Goal: Transaction & Acquisition: Purchase product/service

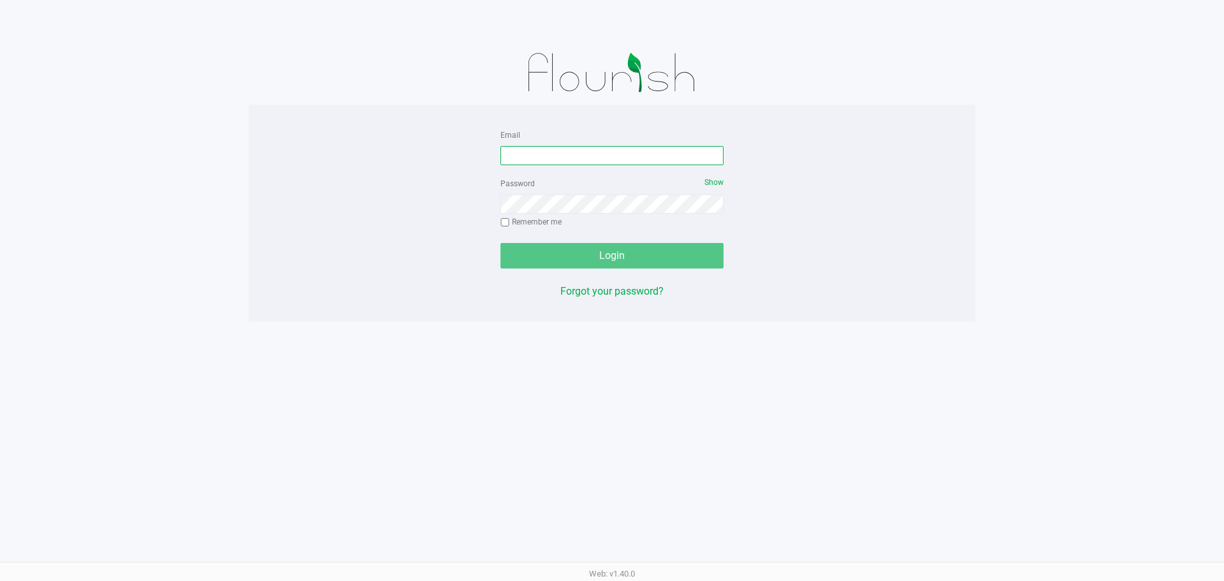
click at [520, 156] on input "Email" at bounding box center [611, 155] width 223 height 19
type input "[EMAIL_ADDRESS][DOMAIN_NAME]"
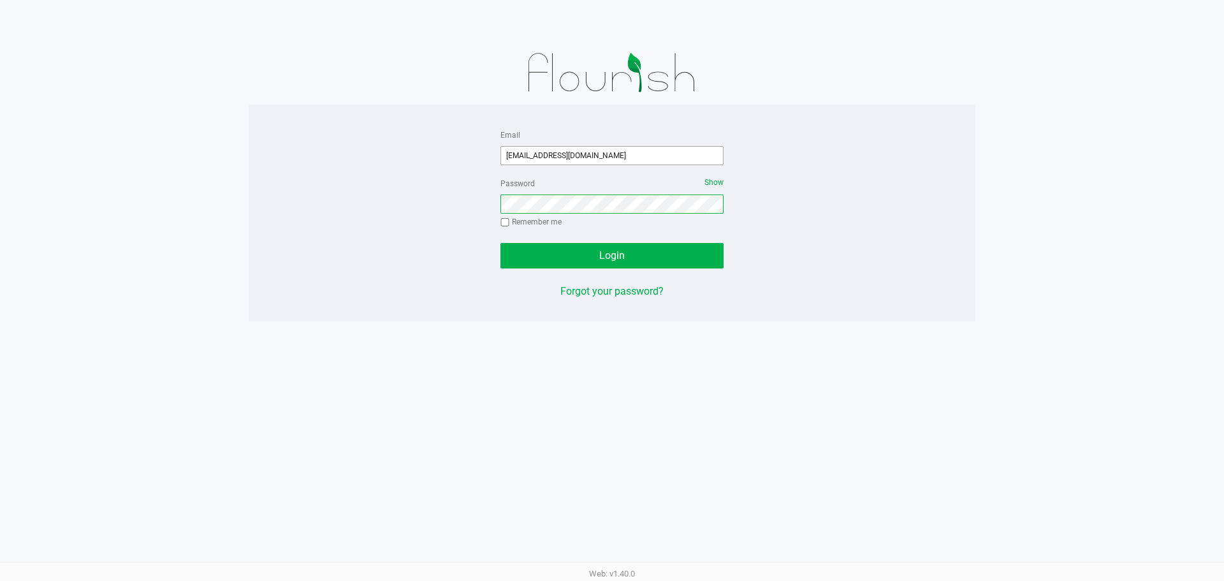
click at [500, 243] on button "Login" at bounding box center [611, 256] width 223 height 26
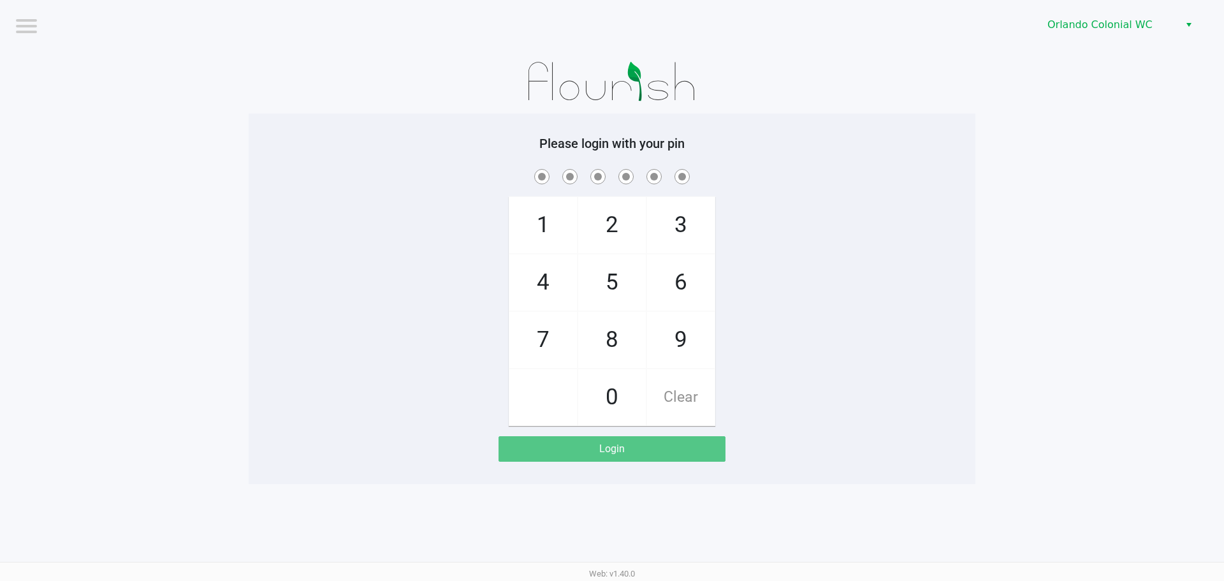
click at [779, 217] on div "1 4 7 2 5 8 0 3 6 9 Clear" at bounding box center [612, 295] width 727 height 259
checkbox input "true"
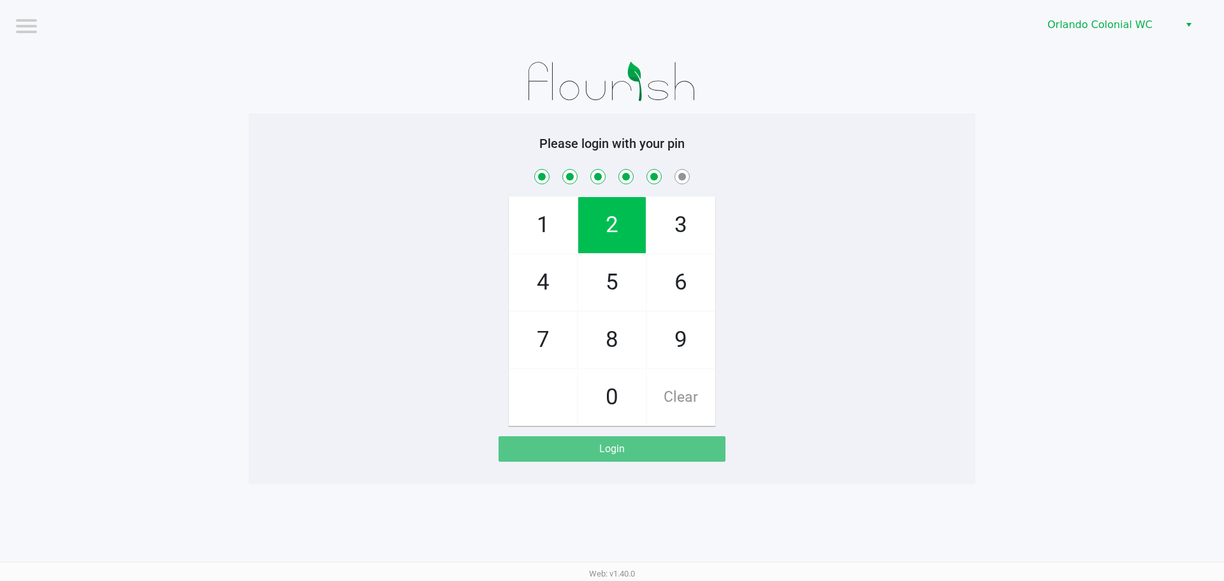
checkbox input "true"
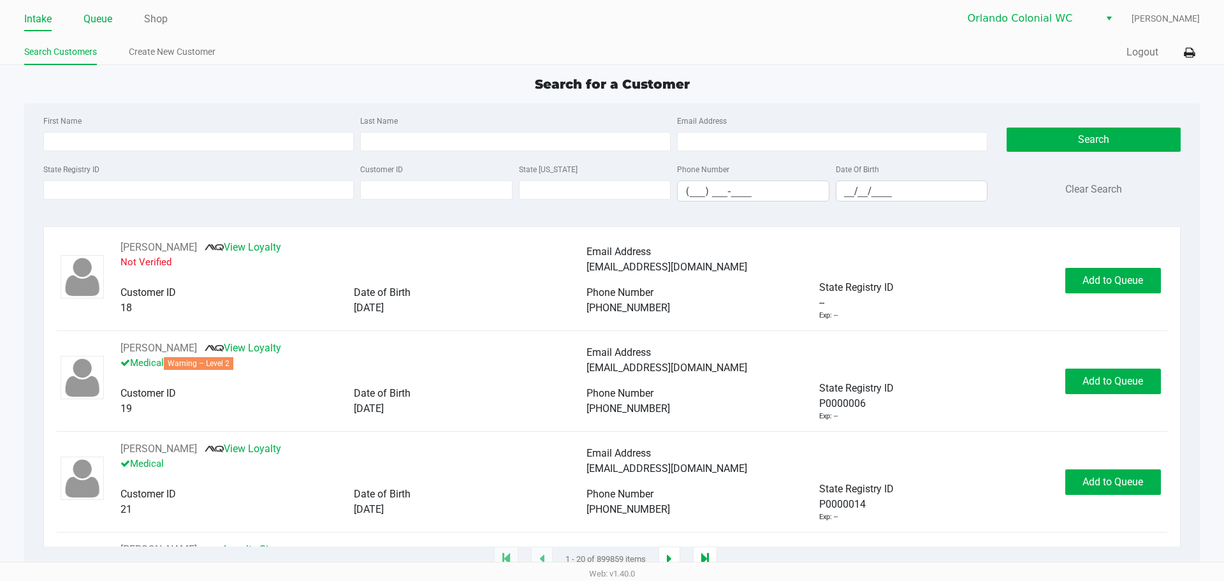
click at [94, 22] on link "Queue" at bounding box center [98, 19] width 29 height 18
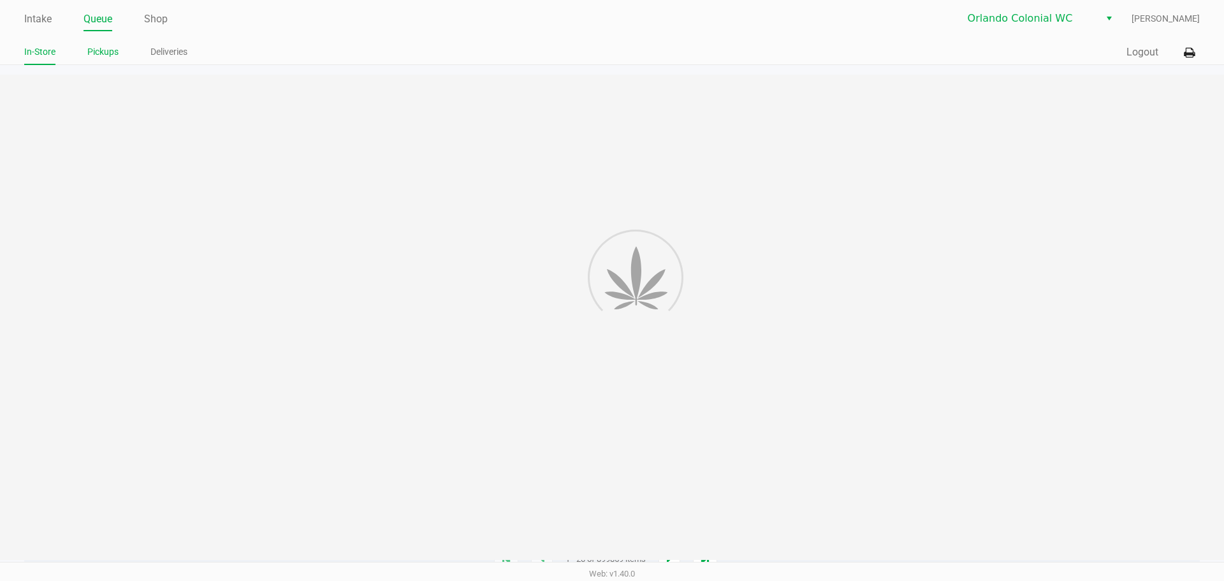
click at [98, 52] on link "Pickups" at bounding box center [102, 52] width 31 height 16
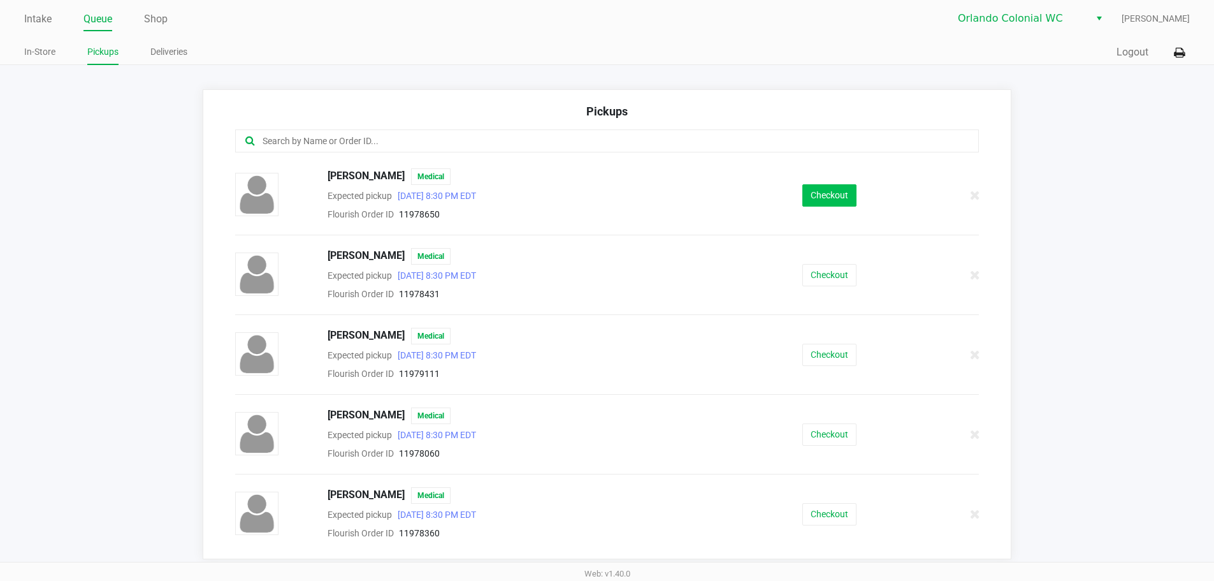
click at [806, 203] on button "Checkout" at bounding box center [830, 195] width 54 height 22
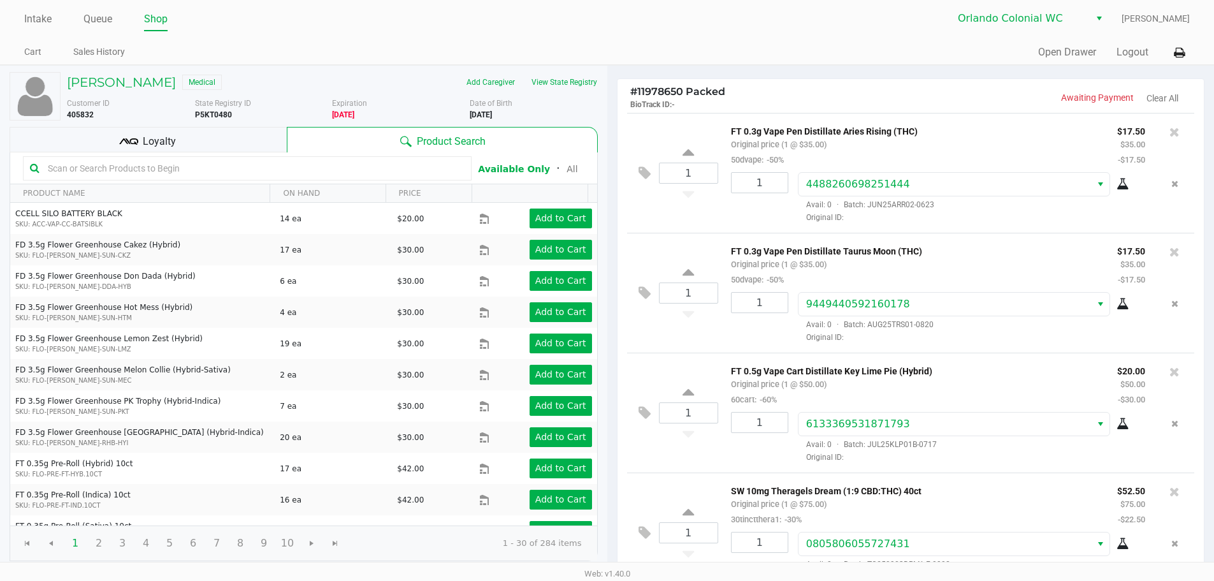
click at [222, 143] on div "Loyalty" at bounding box center [148, 140] width 277 height 26
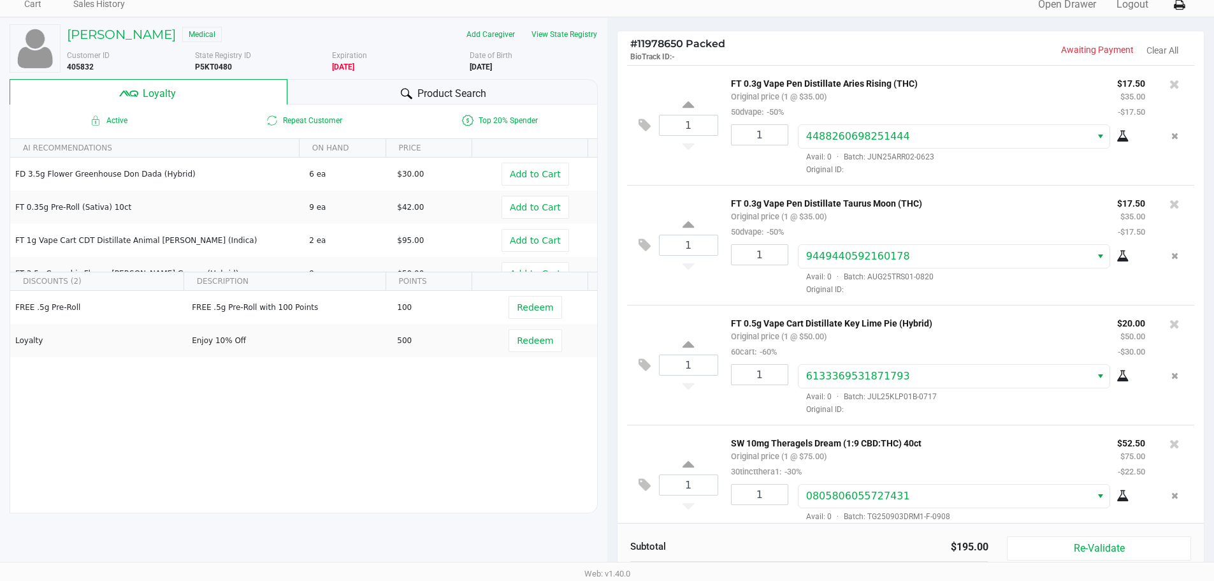
scroll to position [146, 0]
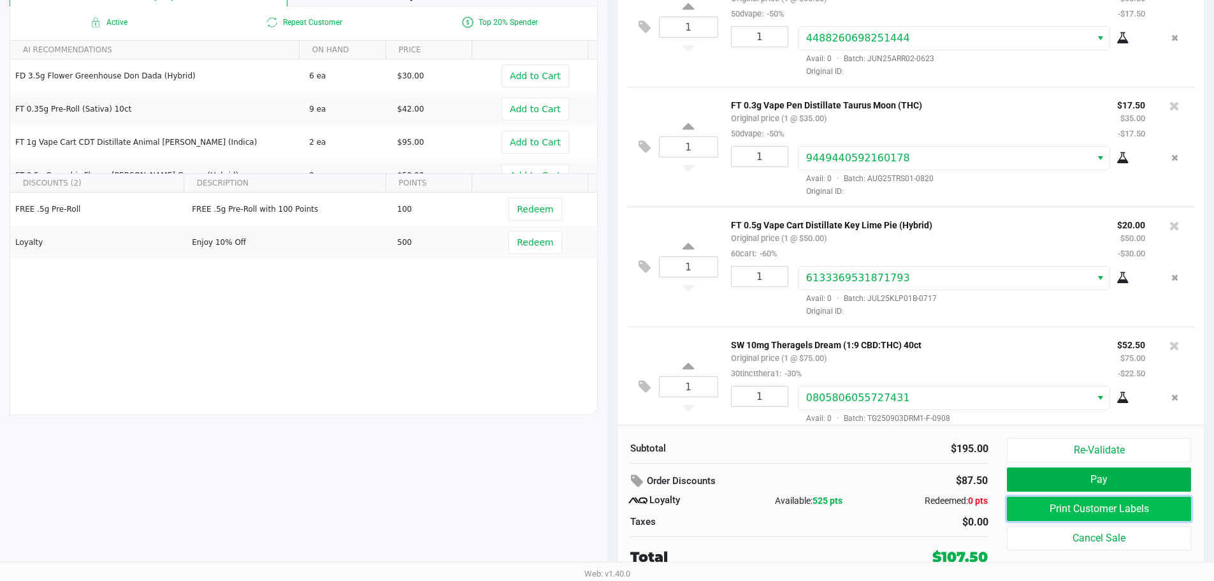
click at [1055, 507] on button "Print Customer Labels" at bounding box center [1099, 509] width 184 height 24
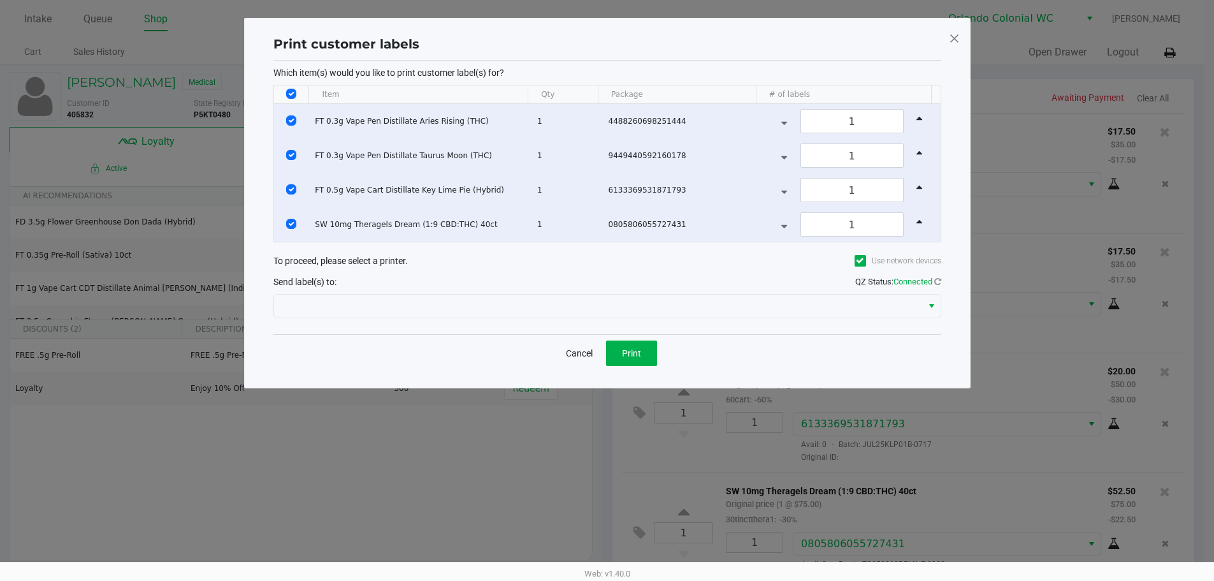
scroll to position [0, 0]
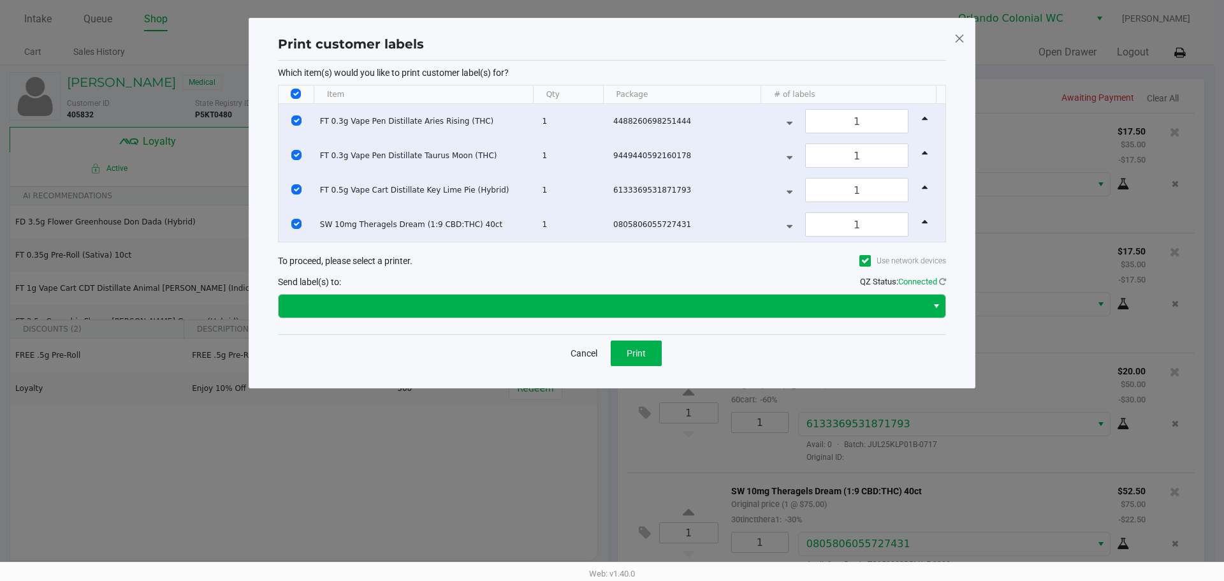
click at [621, 318] on div at bounding box center [612, 306] width 668 height 31
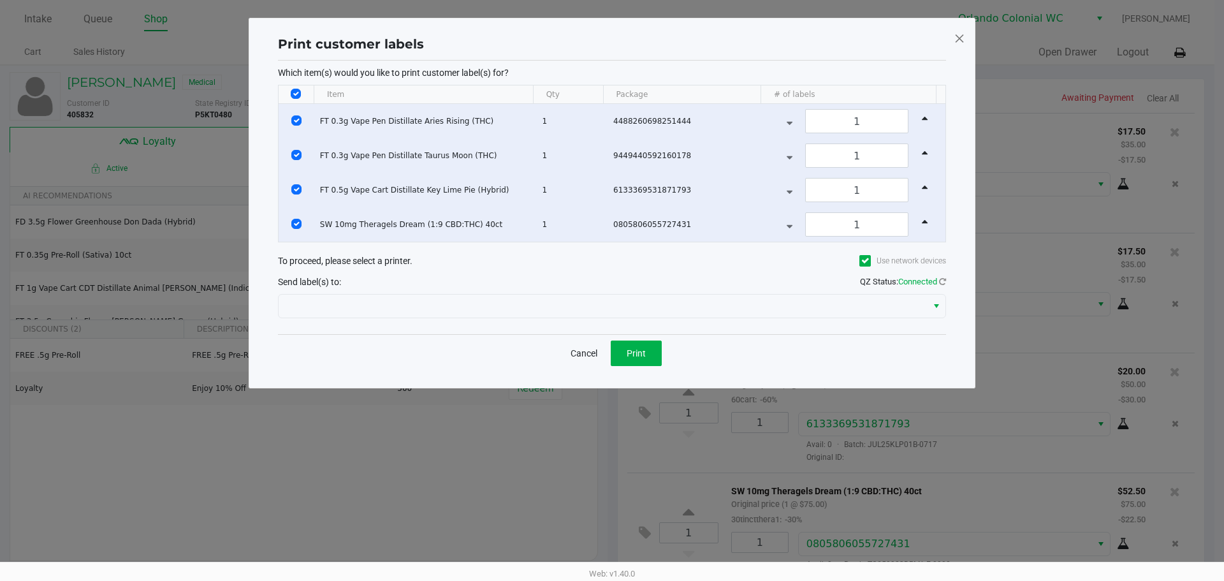
click at [481, 318] on div at bounding box center [612, 306] width 668 height 31
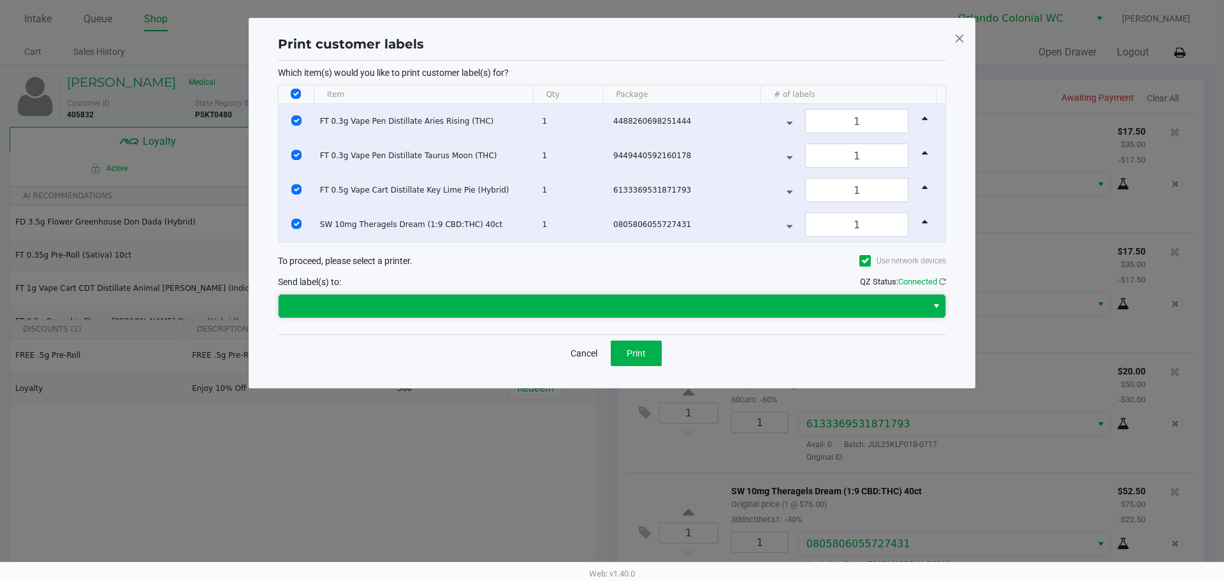
click at [479, 305] on span at bounding box center [602, 305] width 633 height 15
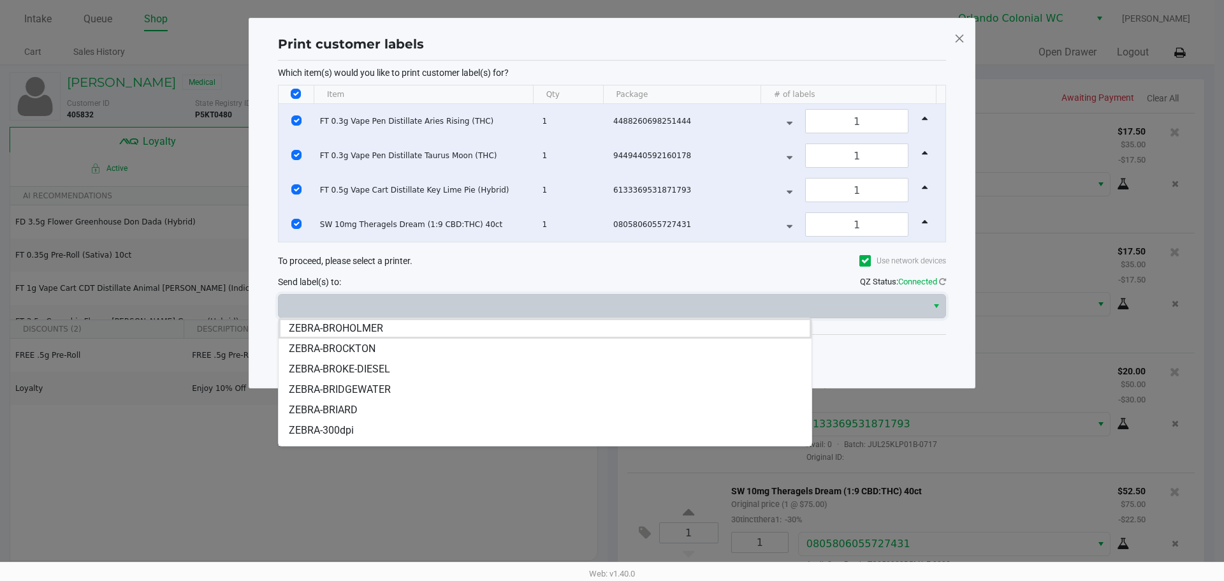
drag, startPoint x: 448, startPoint y: 329, endPoint x: 430, endPoint y: 346, distance: 24.8
click at [448, 330] on li "ZEBRA-BROHOLMER" at bounding box center [545, 328] width 533 height 20
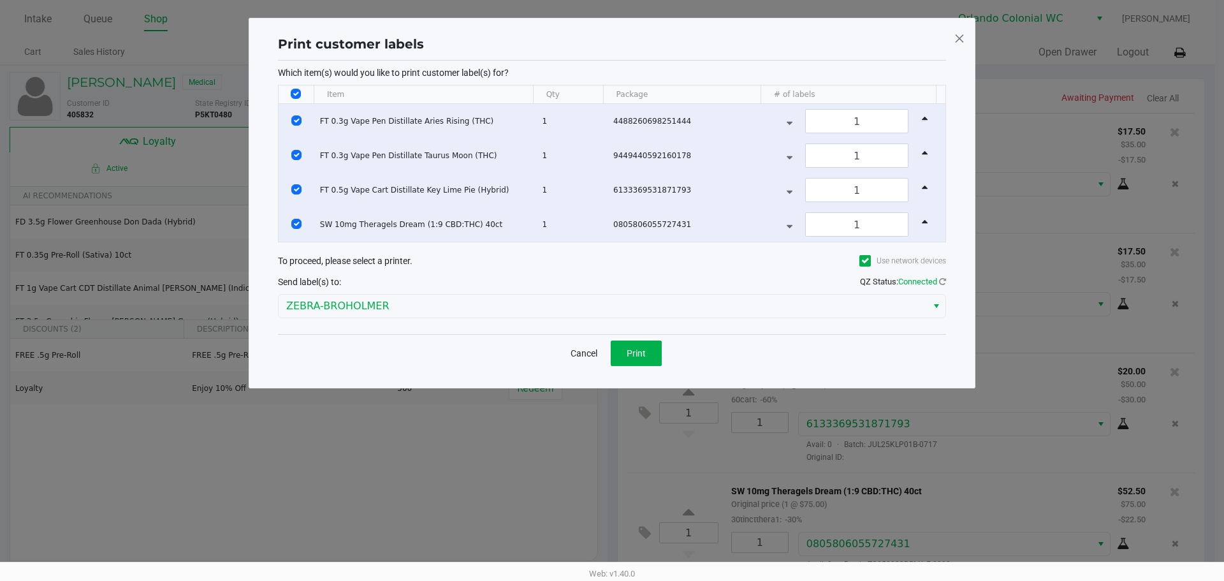
drag, startPoint x: 430, startPoint y: 346, endPoint x: 448, endPoint y: 347, distance: 18.5
click at [430, 347] on div "Cancel Print" at bounding box center [612, 353] width 668 height 38
click at [640, 354] on span "Print" at bounding box center [636, 353] width 19 height 10
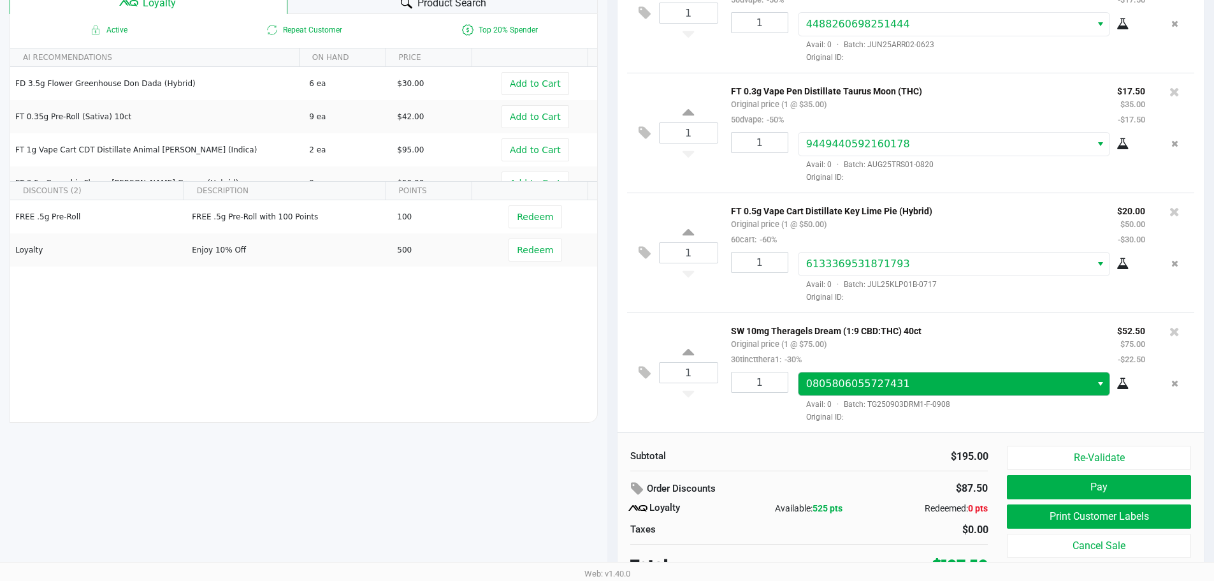
scroll to position [146, 0]
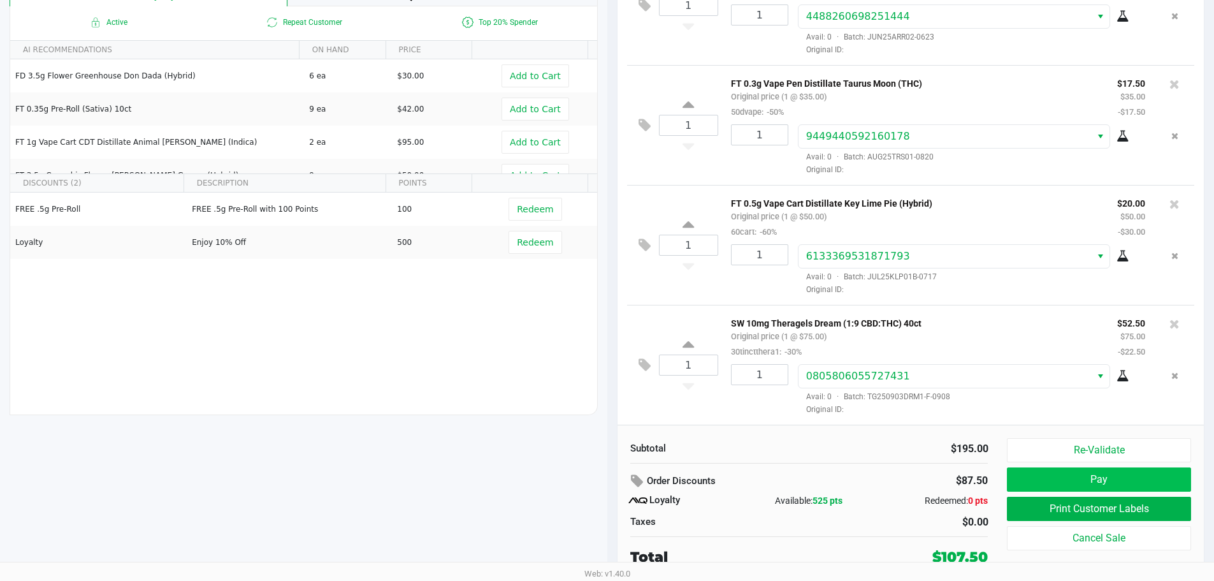
click at [1130, 482] on button "Pay" at bounding box center [1099, 479] width 184 height 24
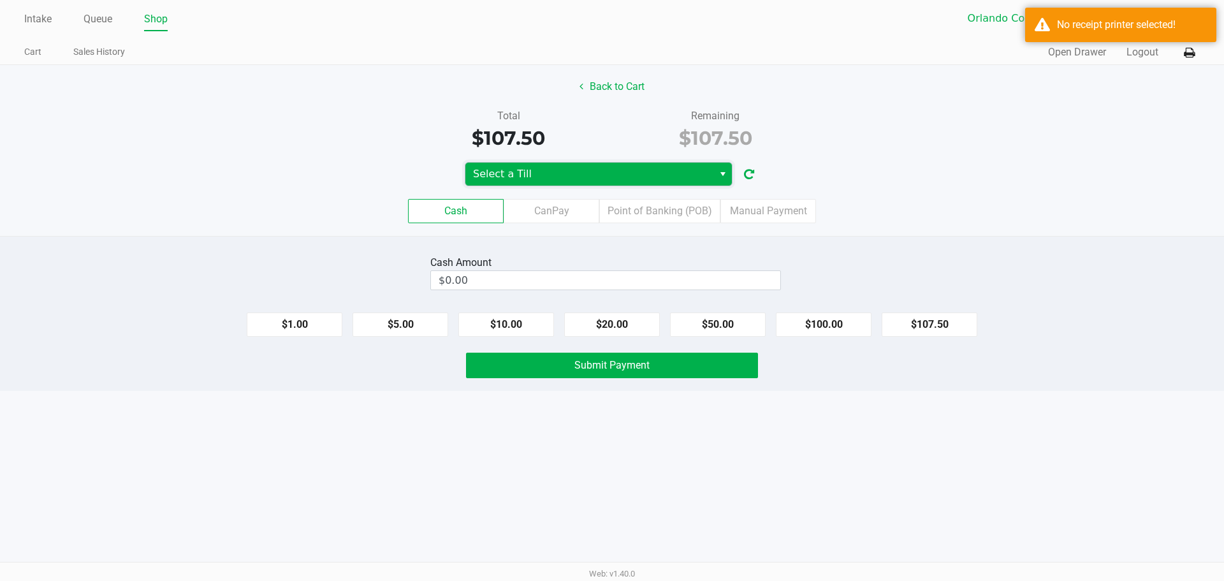
click at [569, 177] on span "Select a Till" at bounding box center [589, 173] width 233 height 15
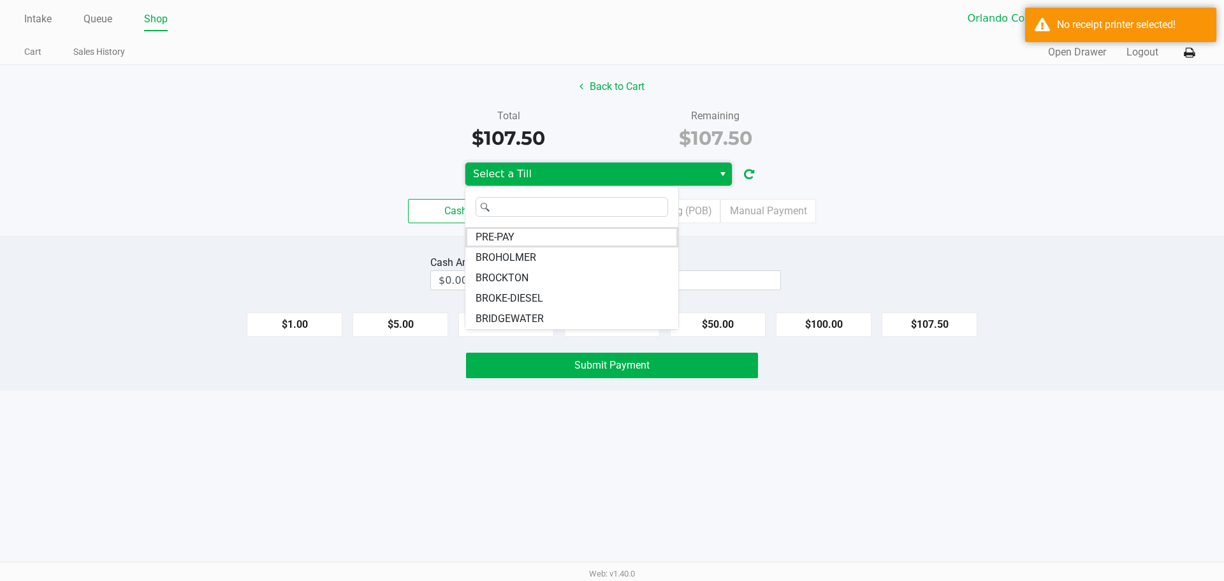
click at [541, 258] on li "BROHOLMER" at bounding box center [571, 257] width 213 height 20
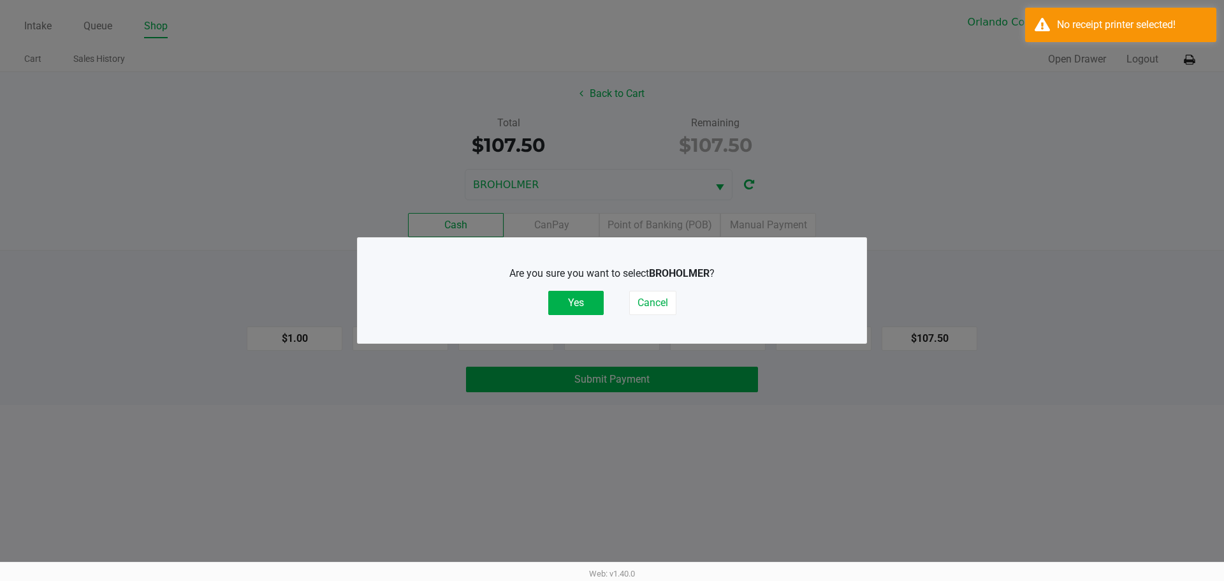
click at [579, 310] on button "Yes" at bounding box center [575, 303] width 55 height 24
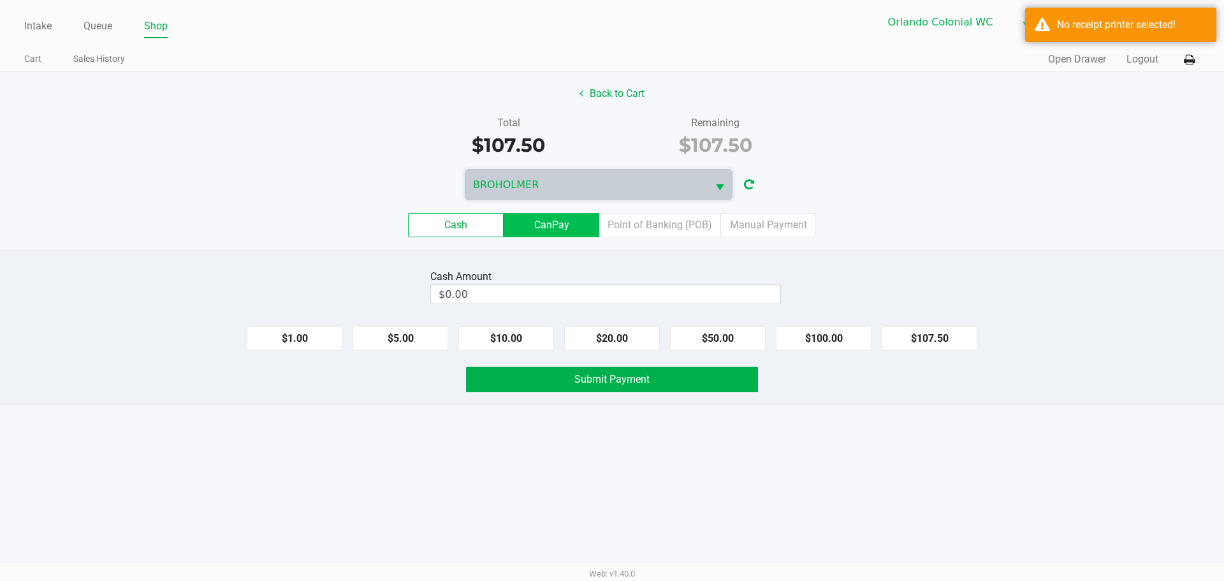
click at [578, 233] on label "CanPay" at bounding box center [552, 225] width 96 height 24
click at [0, 0] on 2 "CanPay" at bounding box center [0, 0] width 0 height 0
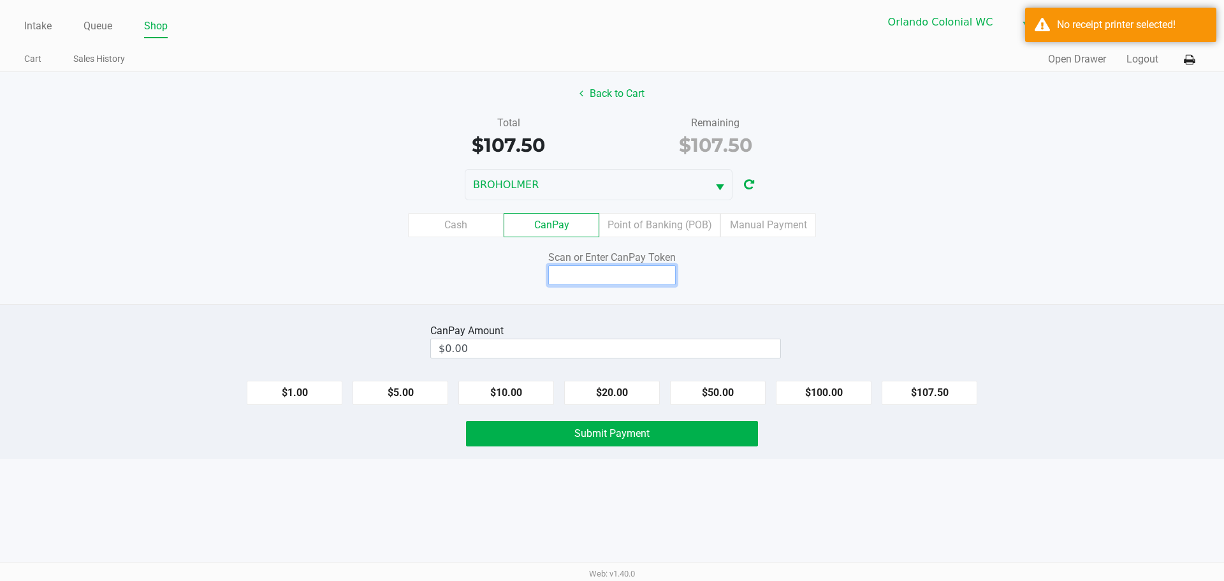
click at [601, 277] on input at bounding box center [612, 275] width 128 height 20
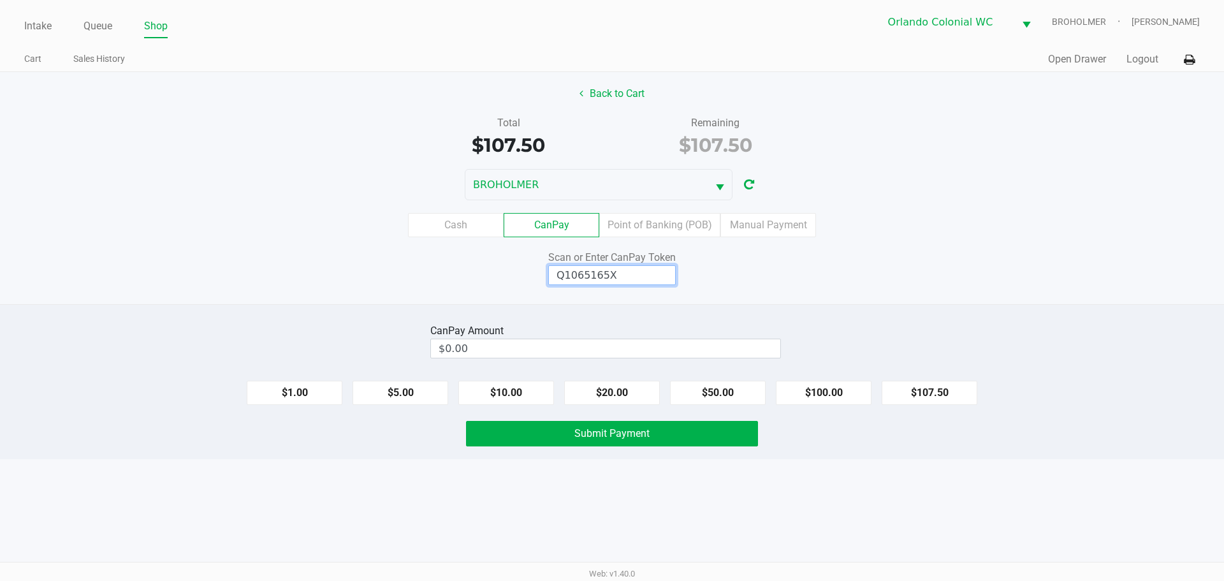
type input "Q1065165X"
click at [922, 391] on button "$107.50" at bounding box center [930, 393] width 96 height 24
type input "$107.50"
click at [723, 444] on button "Submit Payment" at bounding box center [612, 434] width 292 height 26
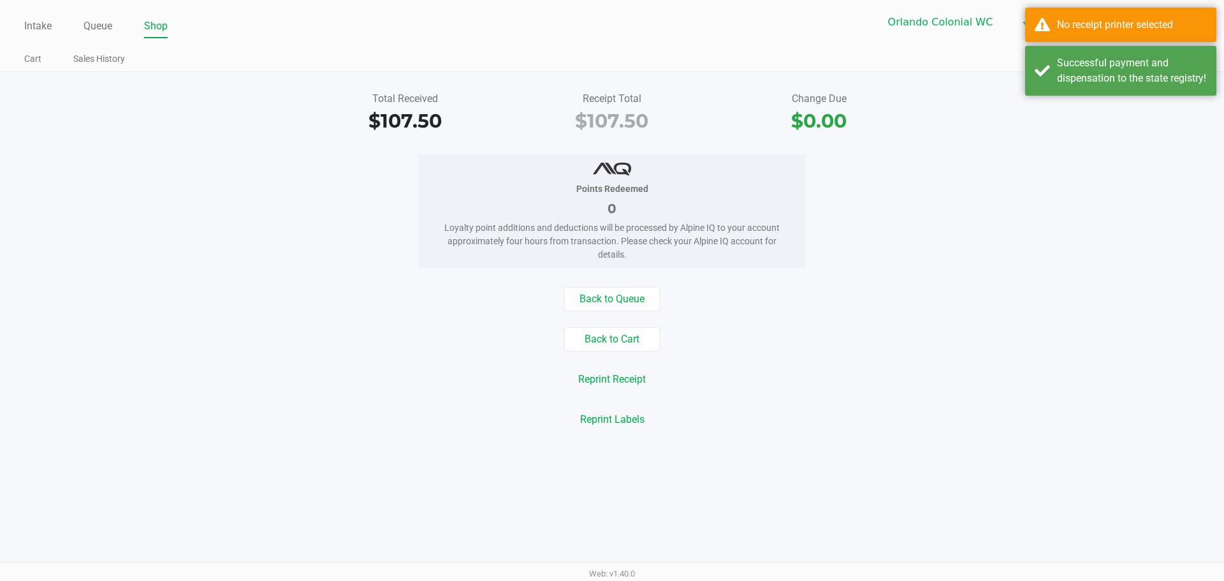
click at [1097, 34] on div "No receipt printer selected" at bounding box center [1120, 25] width 191 height 34
click at [1092, 83] on div "Successful payment and dispensation to the state registry!" at bounding box center [1132, 70] width 150 height 31
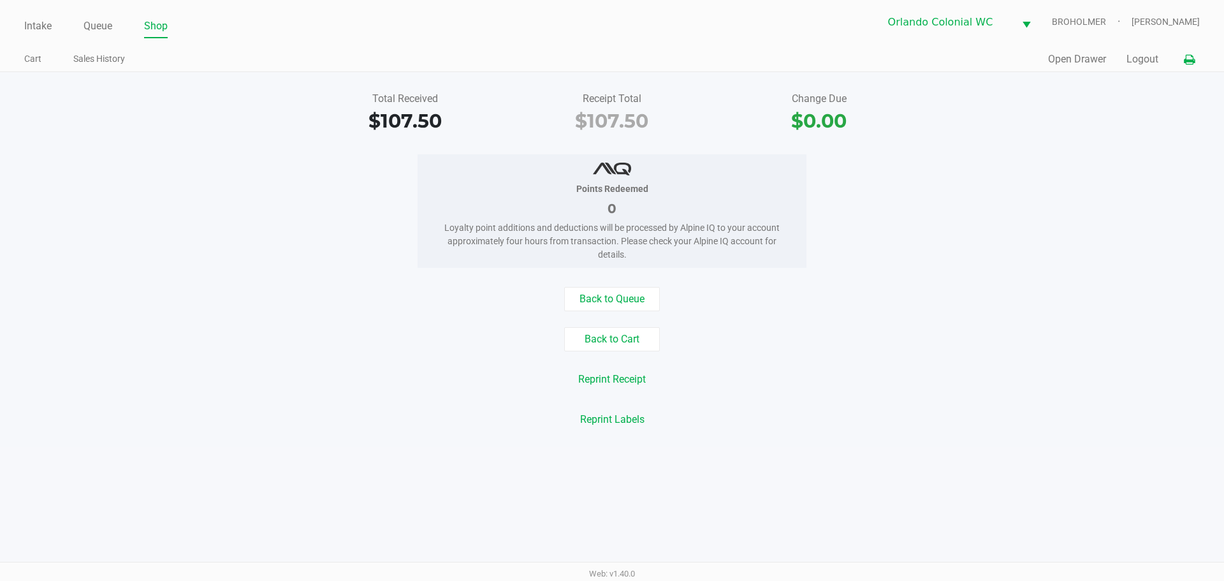
click at [1193, 68] on button at bounding box center [1189, 60] width 21 height 24
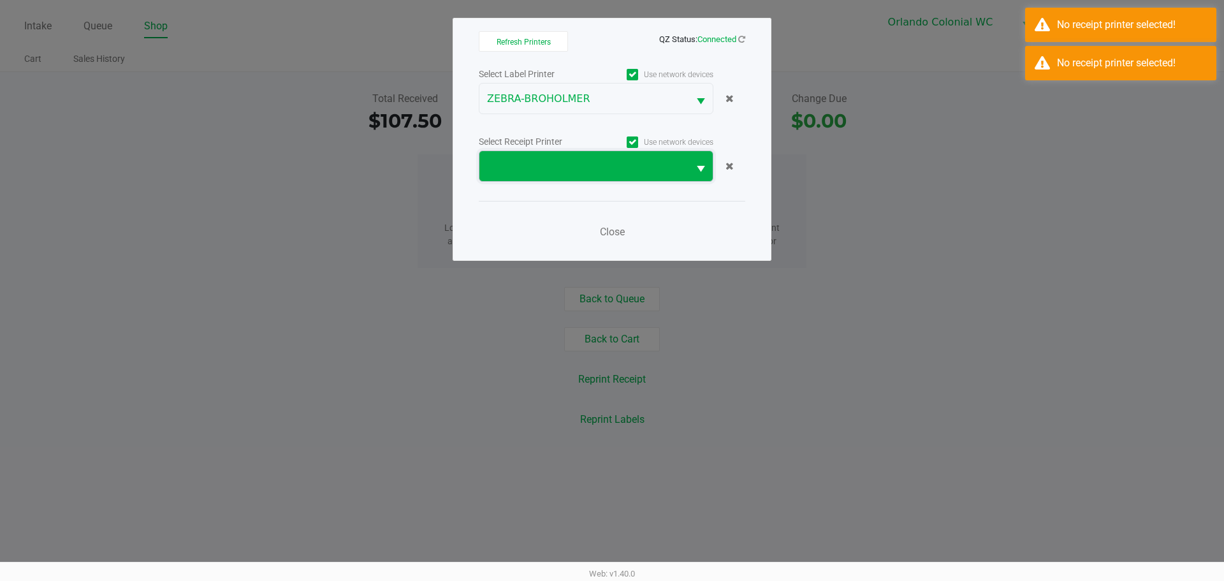
click at [574, 167] on span at bounding box center [584, 166] width 194 height 15
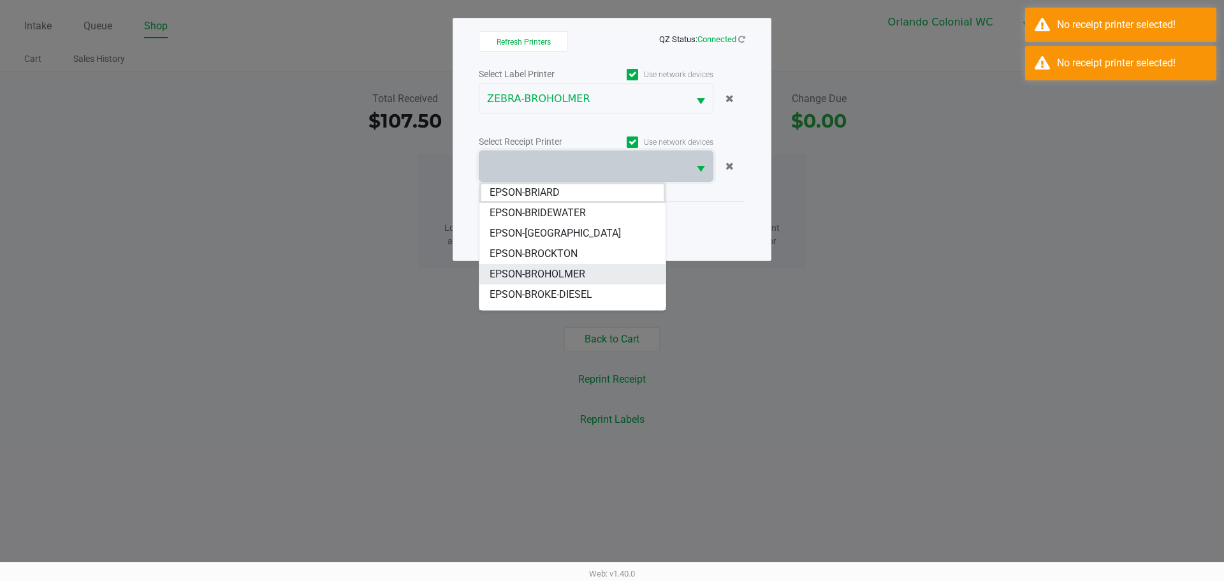
click at [597, 276] on li "EPSON-BROHOLMER" at bounding box center [572, 274] width 186 height 20
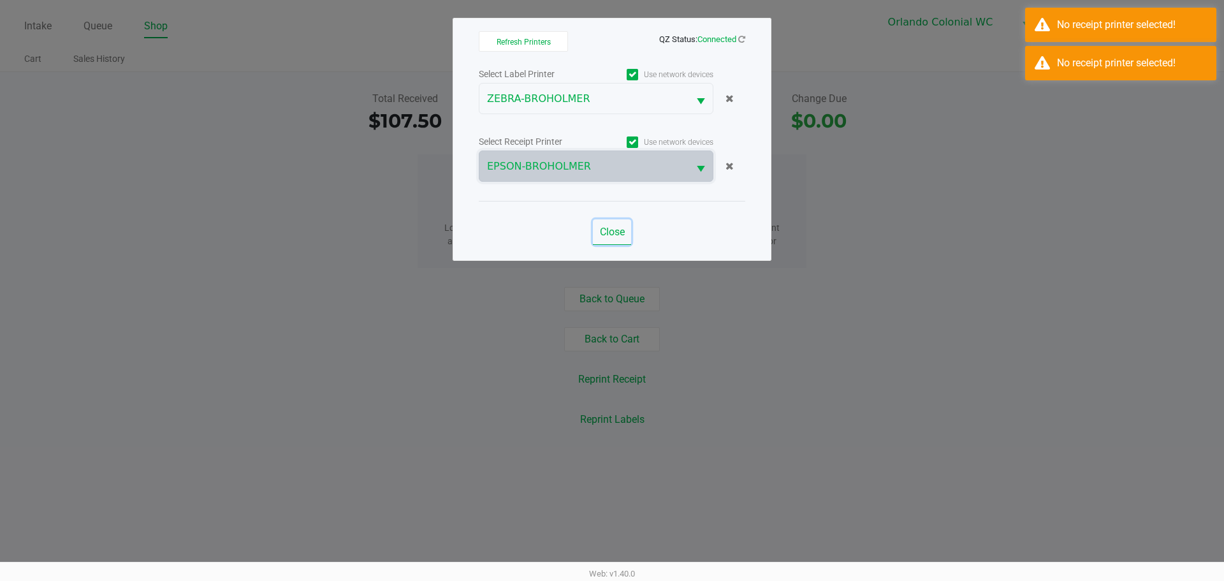
click at [619, 231] on span "Close" at bounding box center [612, 232] width 25 height 12
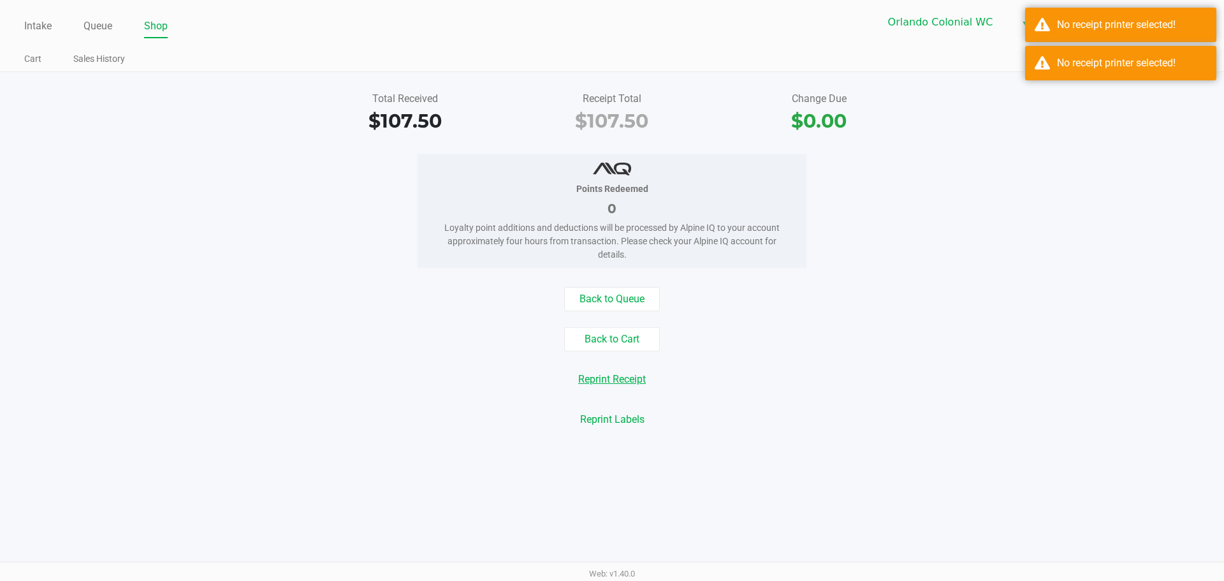
click at [631, 382] on button "Reprint Receipt" at bounding box center [612, 379] width 84 height 24
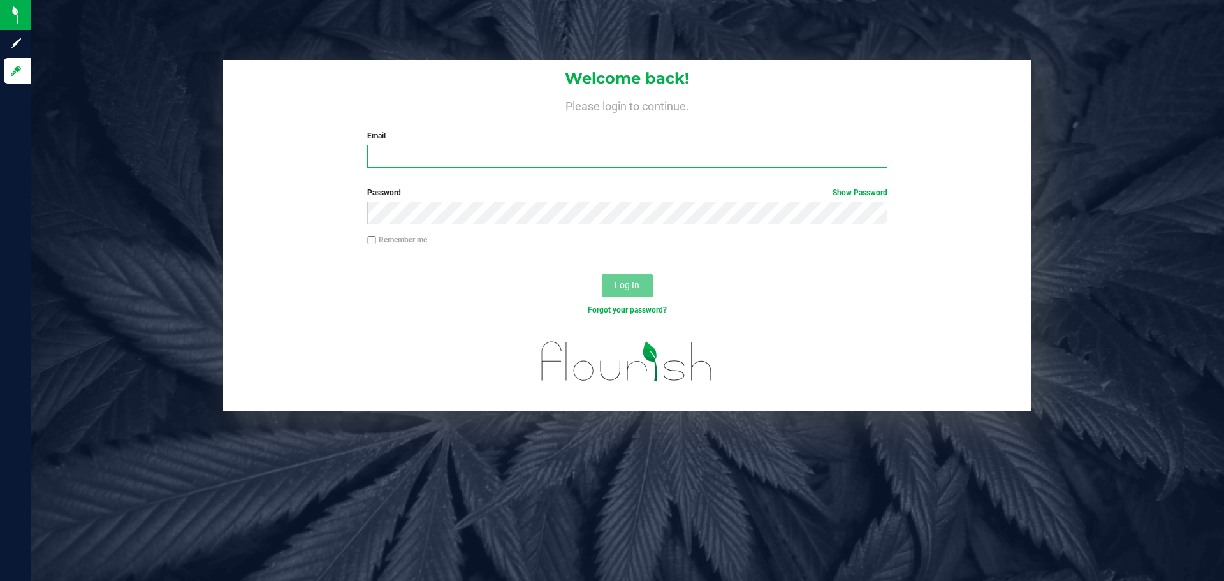
click at [395, 160] on input "Email" at bounding box center [627, 156] width 520 height 23
type input "[EMAIL_ADDRESS][DOMAIN_NAME]"
click at [602, 274] on button "Log In" at bounding box center [627, 285] width 51 height 23
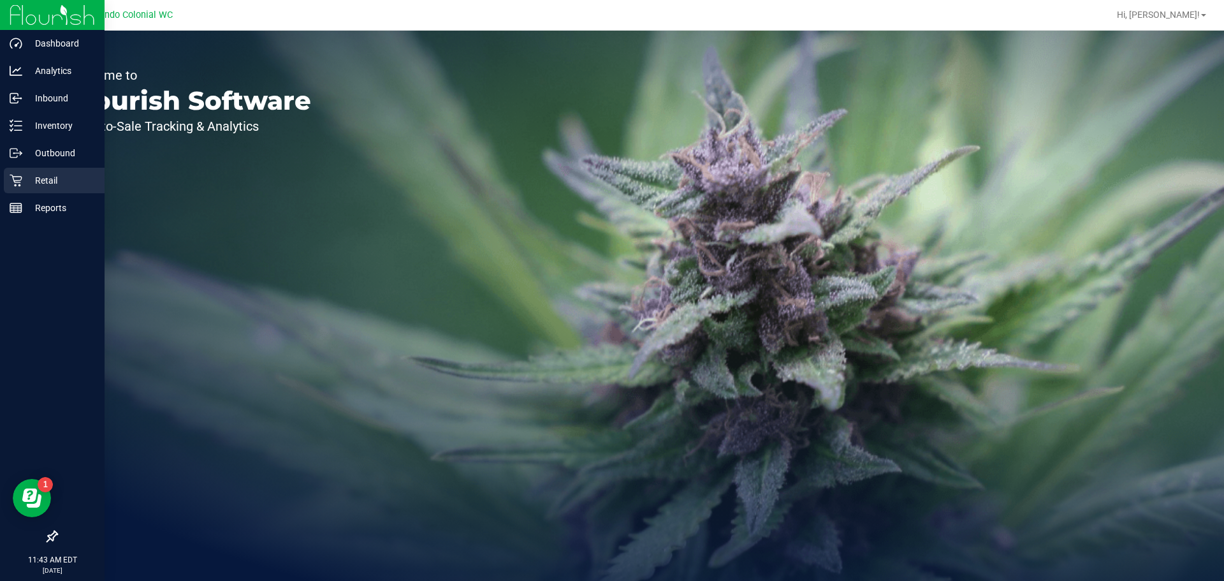
click at [17, 177] on icon at bounding box center [16, 180] width 13 height 13
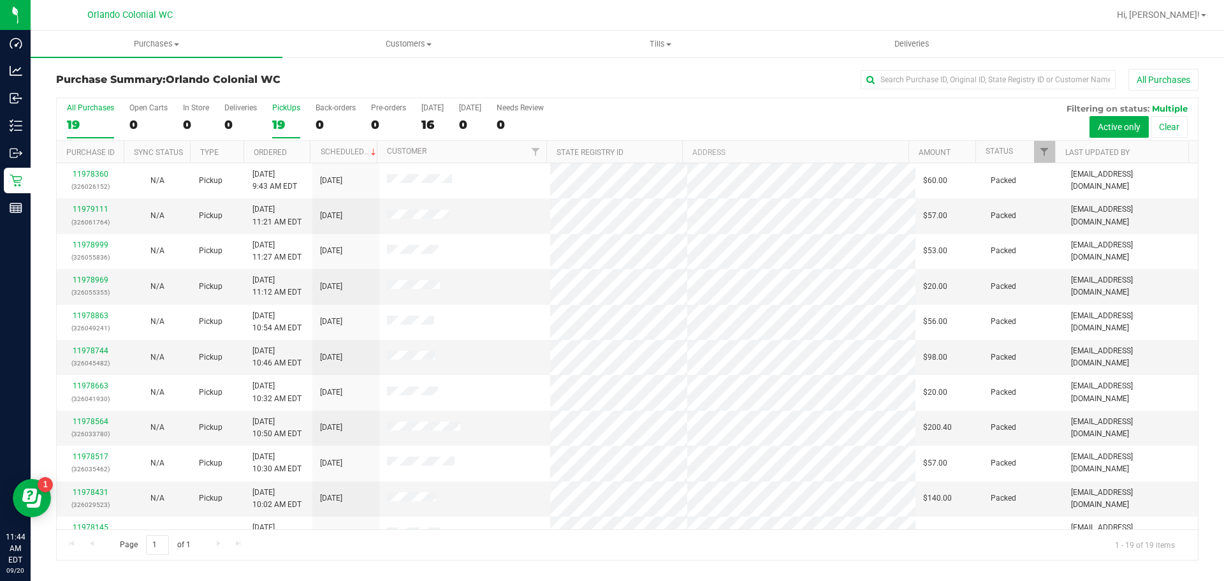
click at [288, 120] on div "19" at bounding box center [286, 124] width 28 height 15
click at [0, 0] on input "PickUps 19" at bounding box center [0, 0] width 0 height 0
click at [288, 120] on div "19" at bounding box center [286, 124] width 28 height 15
click at [0, 0] on input "PickUps 19" at bounding box center [0, 0] width 0 height 0
click at [284, 122] on div "19" at bounding box center [286, 124] width 28 height 15
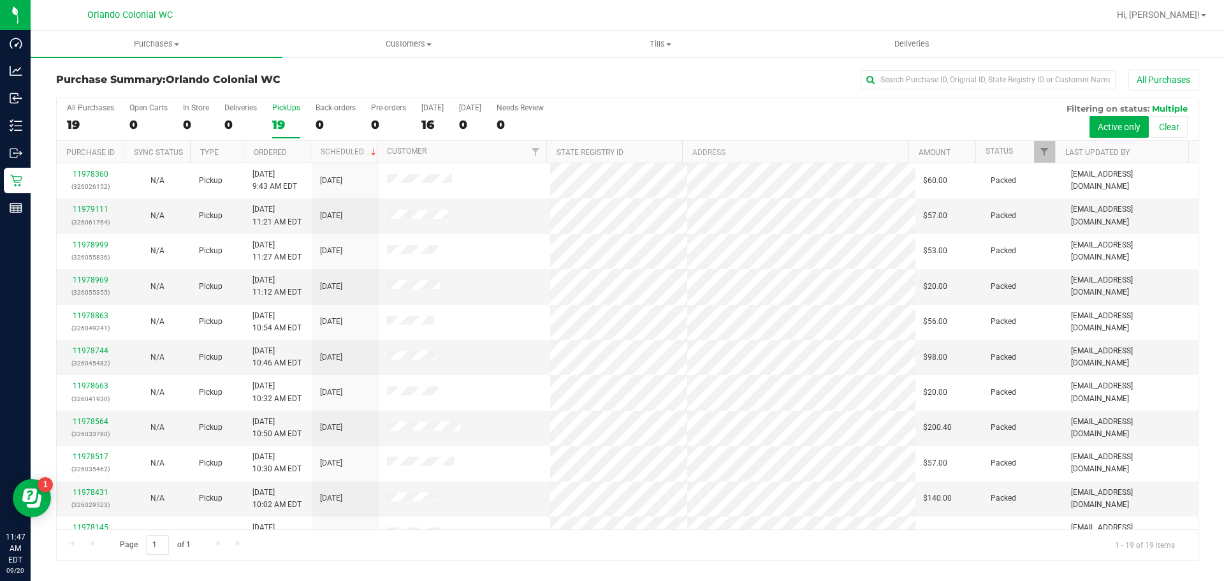
click at [0, 0] on input "PickUps 19" at bounding box center [0, 0] width 0 height 0
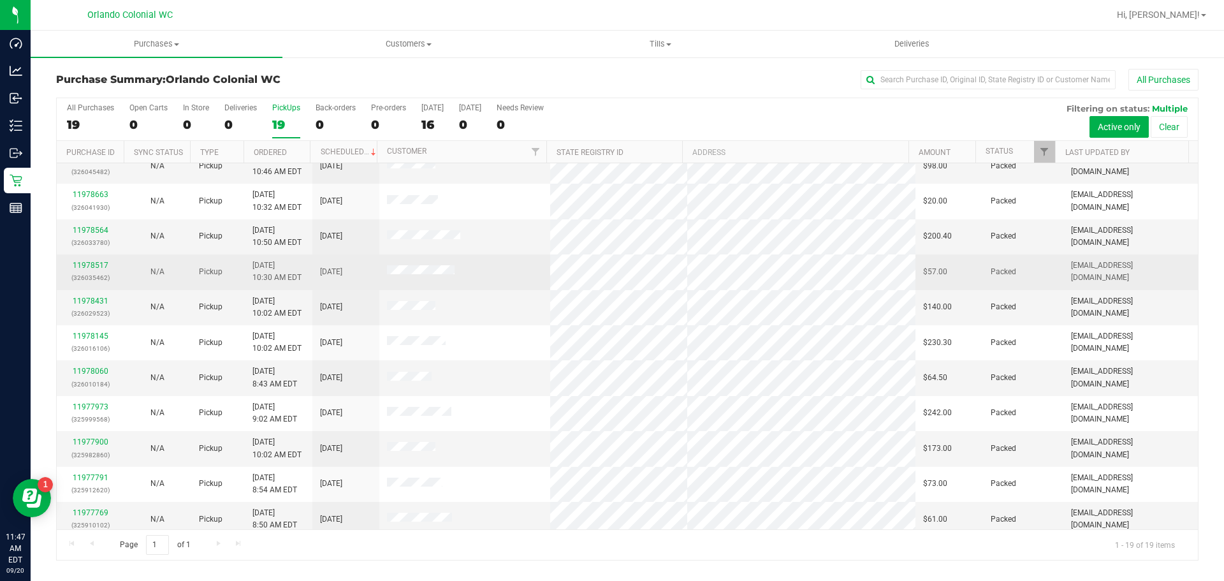
scroll to position [305, 0]
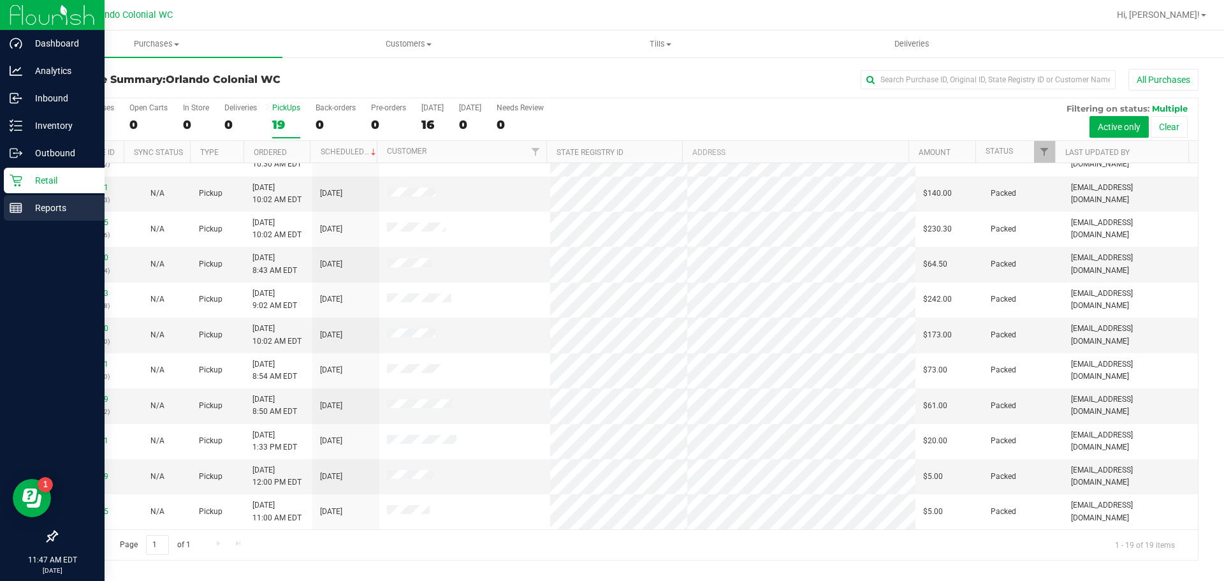
click at [18, 206] on line at bounding box center [15, 206] width 11 height 0
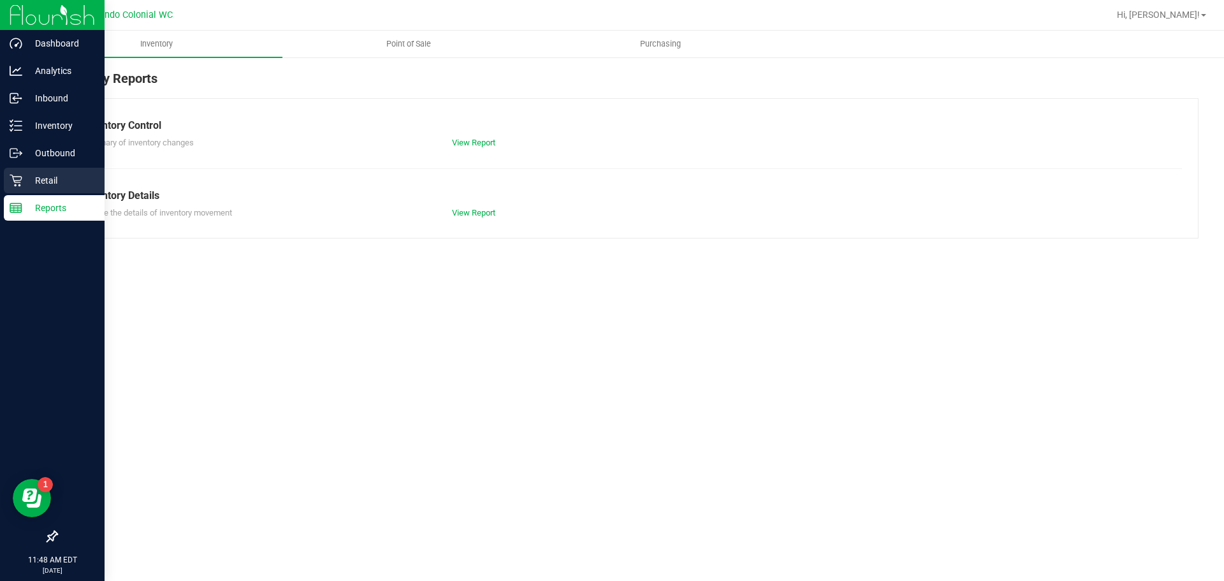
click at [16, 175] on icon at bounding box center [16, 180] width 13 height 13
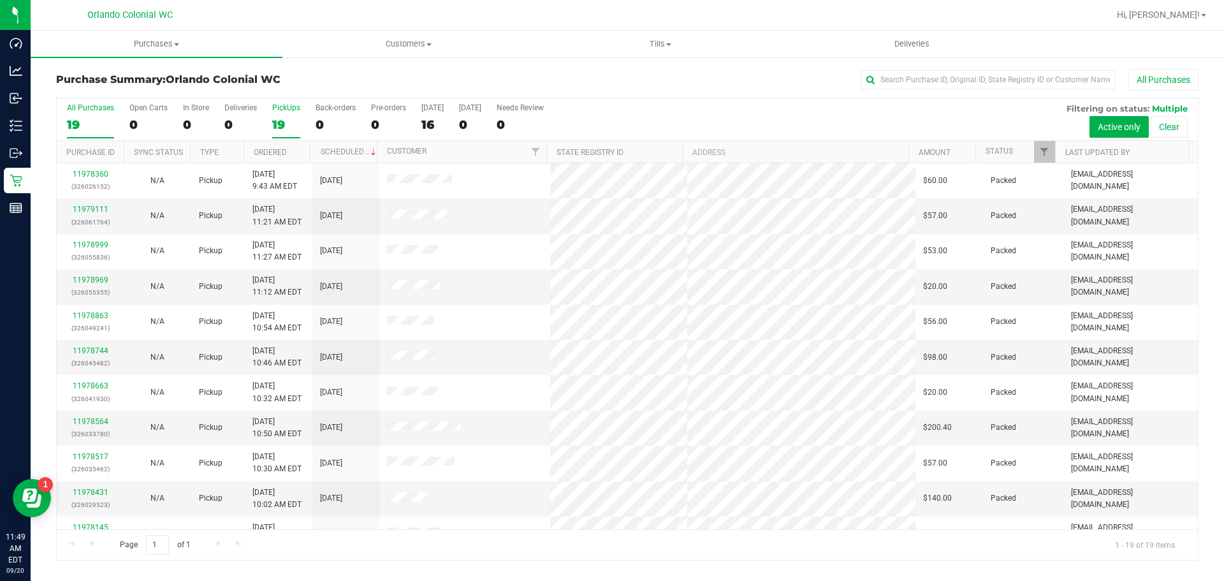
click at [291, 128] on div "19" at bounding box center [286, 124] width 28 height 15
click at [0, 0] on input "PickUps 19" at bounding box center [0, 0] width 0 height 0
